Goal: Task Accomplishment & Management: Complete application form

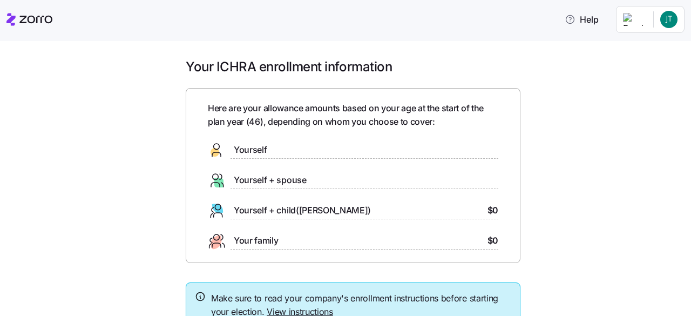
click at [243, 151] on span "Yourself" at bounding box center [250, 149] width 33 height 13
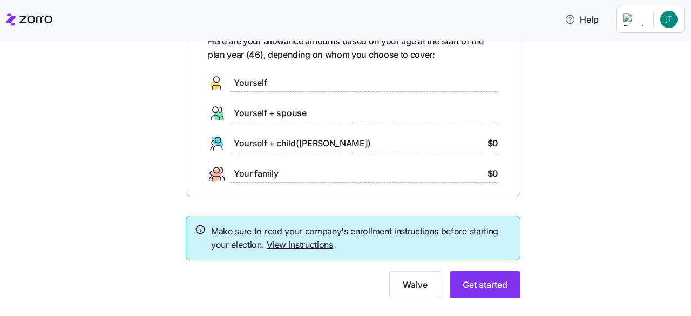
scroll to position [87, 0]
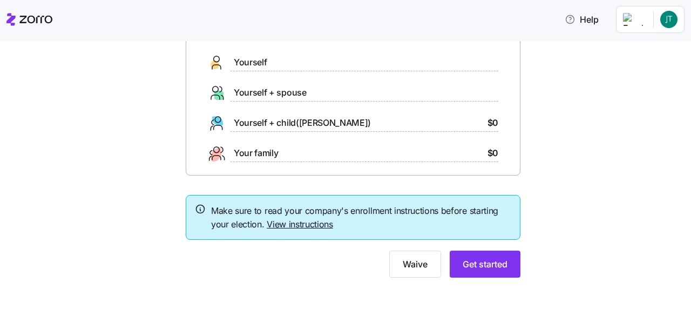
drag, startPoint x: 494, startPoint y: 269, endPoint x: 402, endPoint y: 279, distance: 92.2
click at [404, 282] on div "Your ICHRA enrollment information Here are your allowance amounts based on your…" at bounding box center [353, 130] width 352 height 319
click at [404, 266] on span "Waive" at bounding box center [414, 263] width 25 height 13
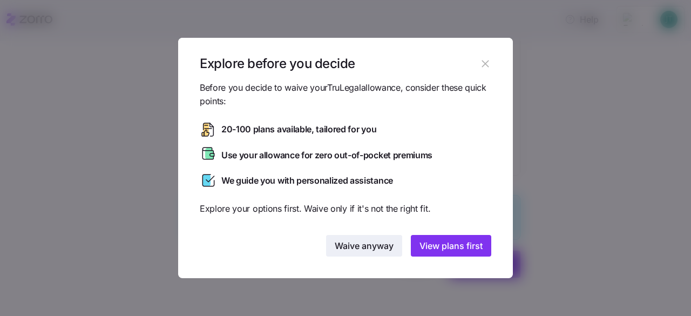
click at [378, 247] on span "Waive anyway" at bounding box center [363, 245] width 59 height 13
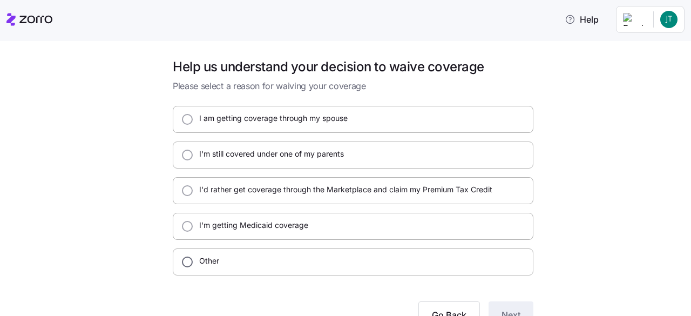
click at [186, 264] on input "Other" at bounding box center [187, 261] width 11 height 11
radio input "true"
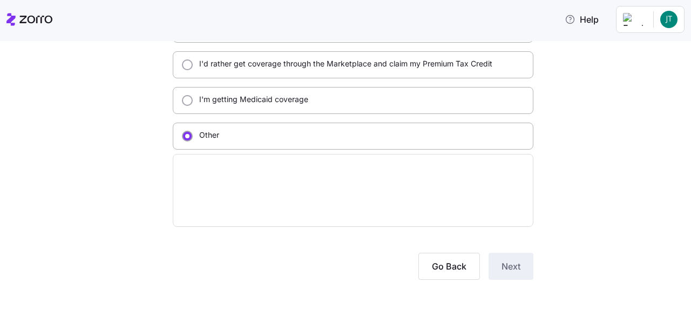
scroll to position [126, 0]
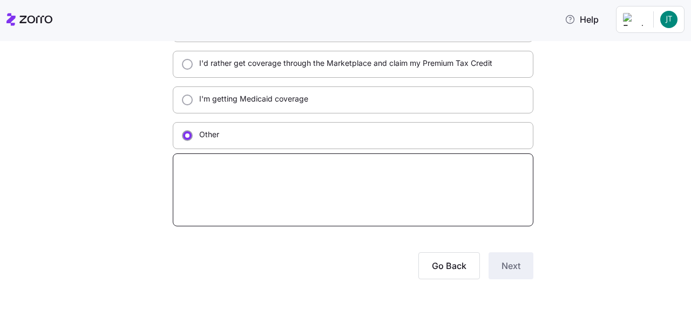
click at [331, 178] on textarea at bounding box center [353, 189] width 360 height 73
type textarea "x"
type textarea "L"
type textarea "x"
type textarea "Li"
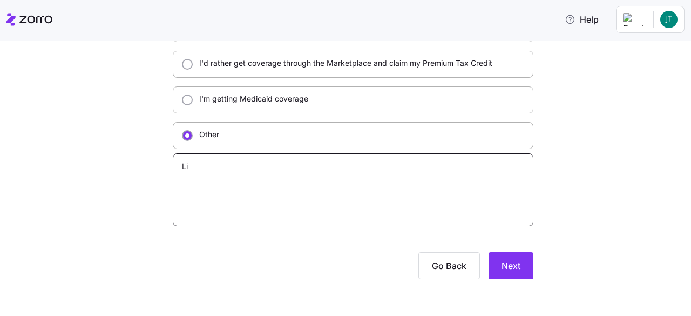
type textarea "x"
type textarea "Liv"
type textarea "x"
type textarea "Livi"
type textarea "x"
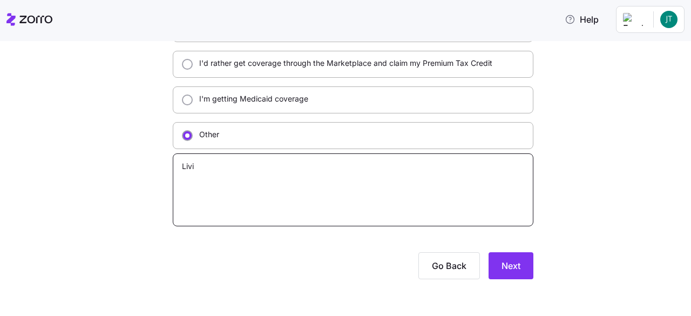
type textarea "Livin"
type textarea "x"
type textarea "Living"
type textarea "x"
type textarea "Living"
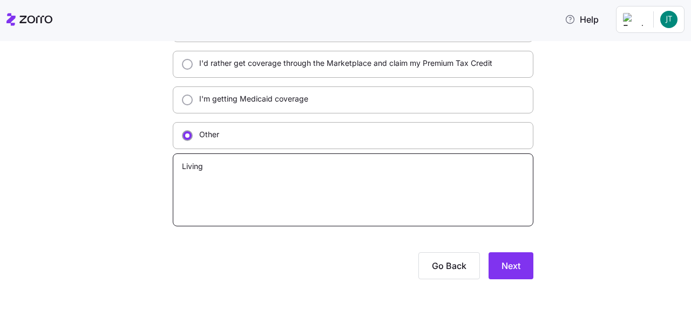
type textarea "x"
type textarea "Living o"
type textarea "x"
type textarea "Living ov"
type textarea "x"
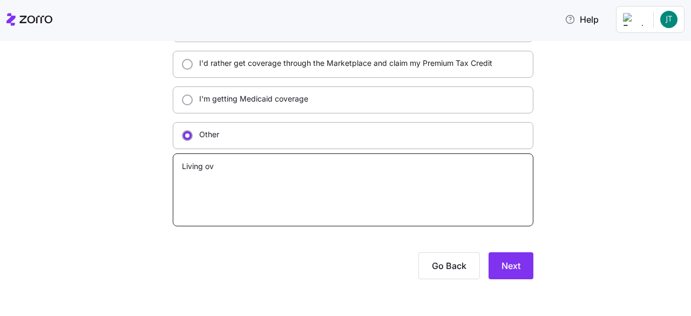
type textarea "Living ove"
type textarea "x"
type textarea "Living over"
type textarea "x"
type textarea "Living overs"
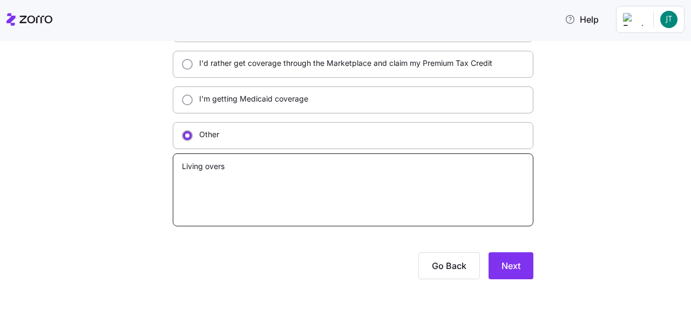
type textarea "x"
type textarea "Living overse"
type textarea "x"
type textarea "Living oversea"
type textarea "x"
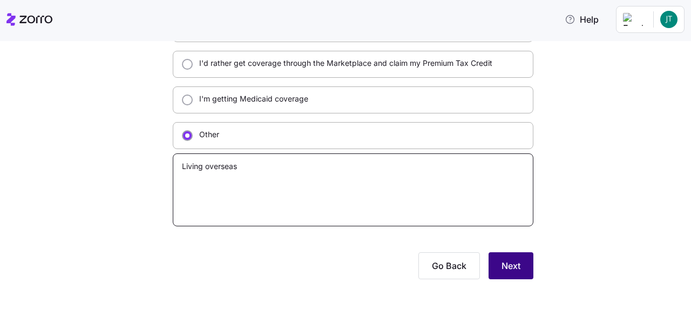
type textarea "Living overseas"
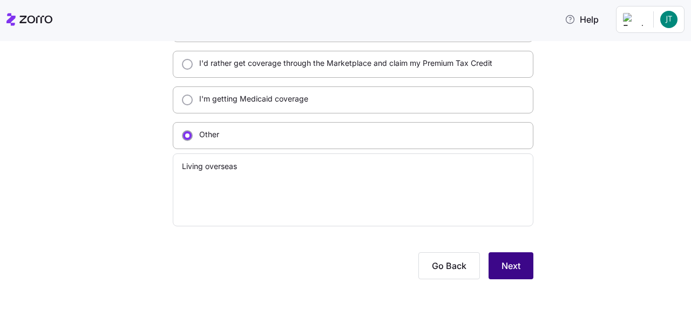
click at [501, 265] on span "Next" at bounding box center [510, 265] width 19 height 13
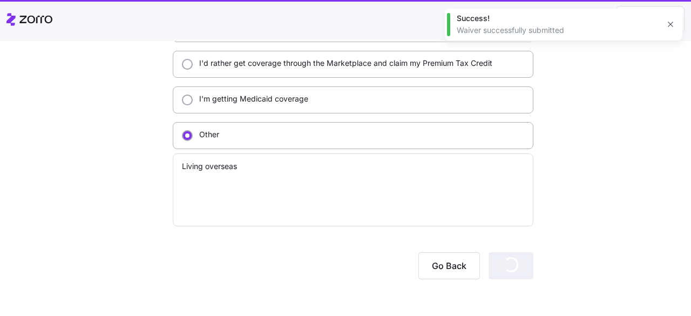
type textarea "x"
